Goal: Navigation & Orientation: Find specific page/section

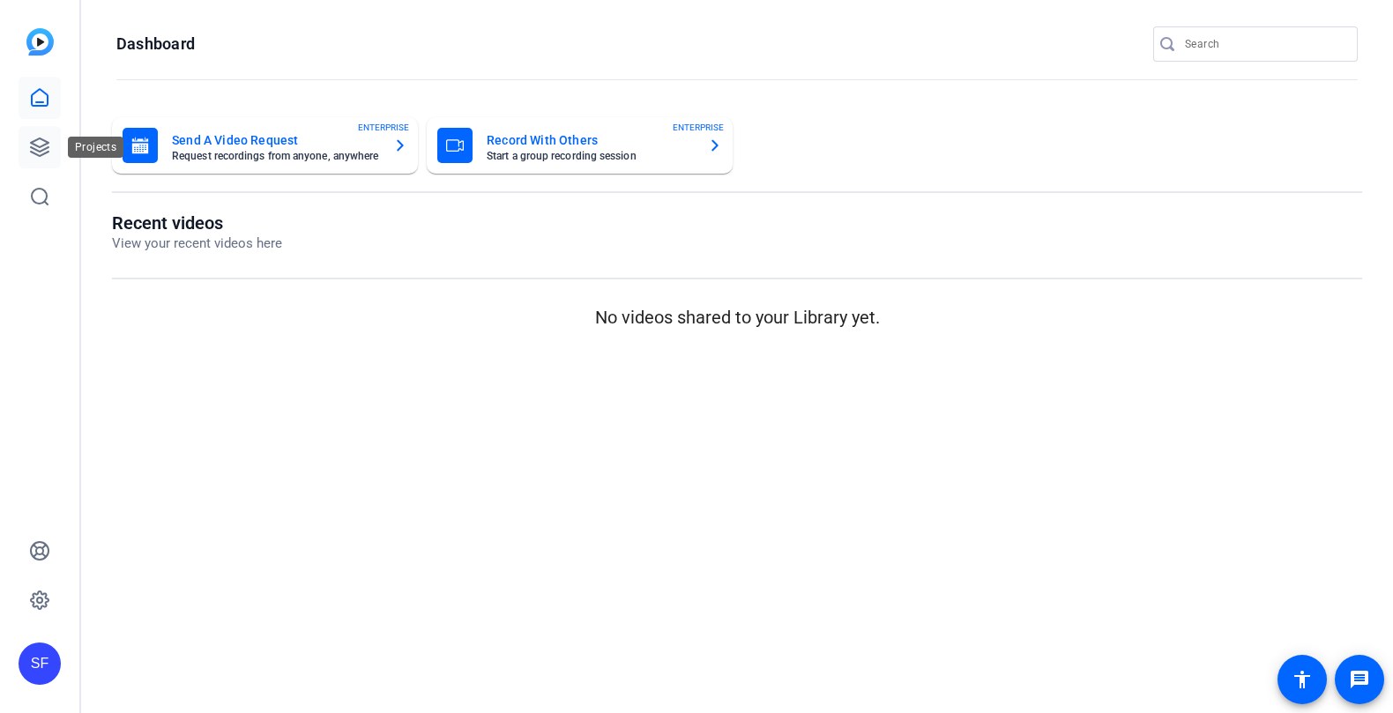
click at [41, 162] on link at bounding box center [40, 147] width 42 height 42
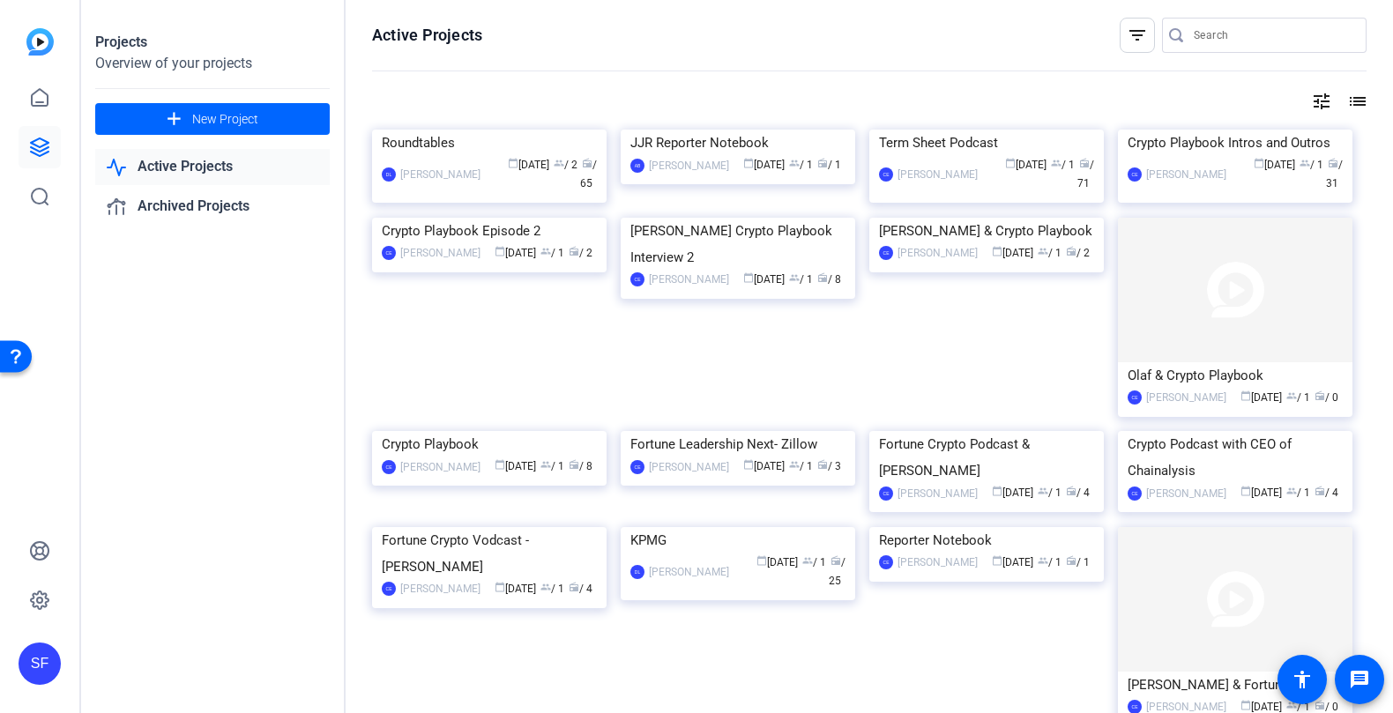
click at [207, 167] on link "Active Projects" at bounding box center [212, 167] width 235 height 36
click at [882, 81] on openreel-divider-bar at bounding box center [869, 72] width 995 height 38
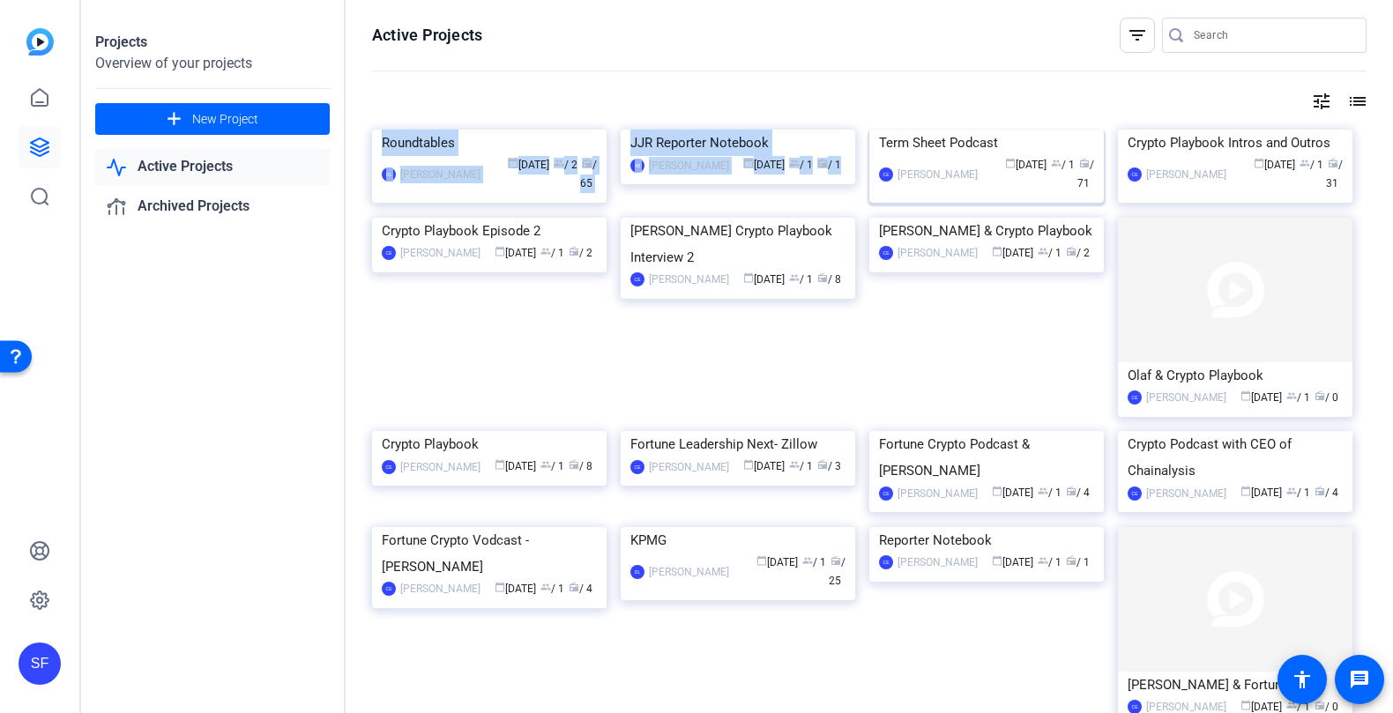
drag, startPoint x: 858, startPoint y: 104, endPoint x: 996, endPoint y: 235, distance: 189.6
click at [996, 235] on div "Active Projects filter_list tune list Roundtables DL David Lennon calendar_toda…" at bounding box center [870, 356] width 1048 height 713
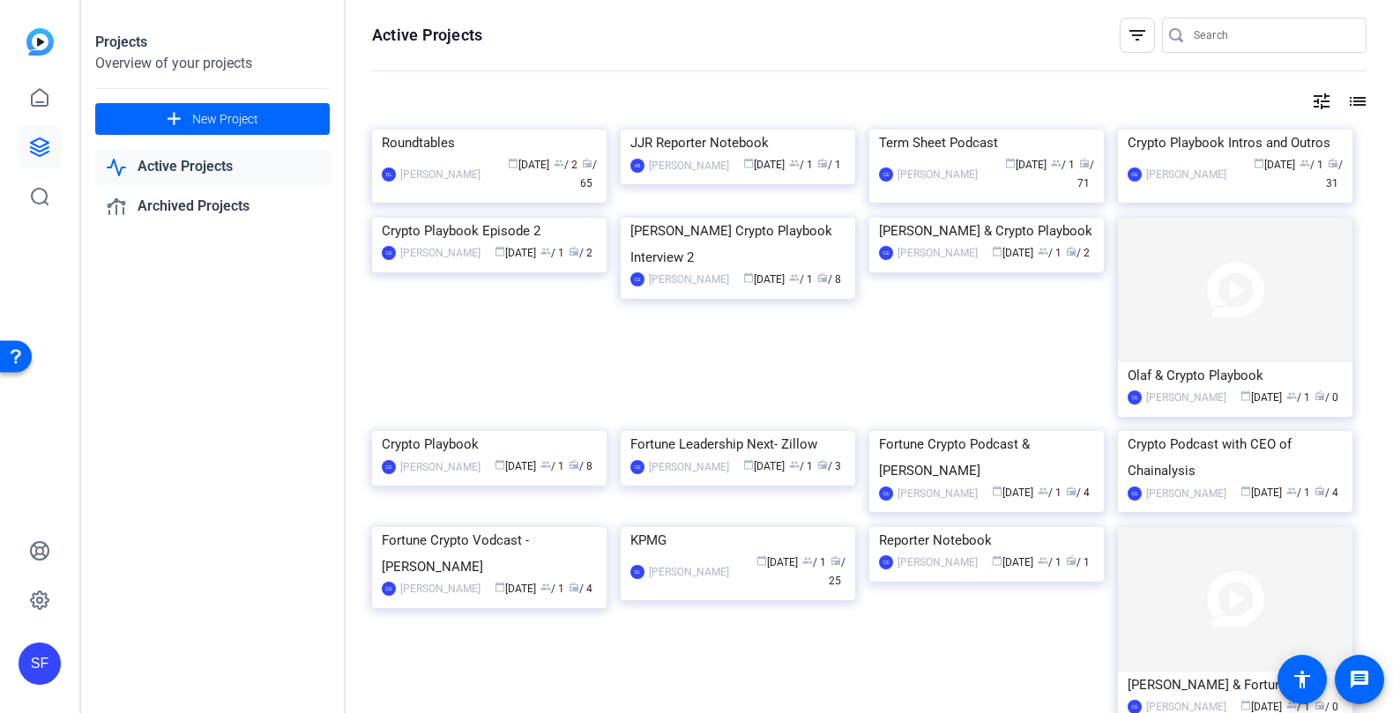
click at [858, 102] on div "tune list" at bounding box center [869, 101] width 995 height 21
